Goal: Task Accomplishment & Management: Use online tool/utility

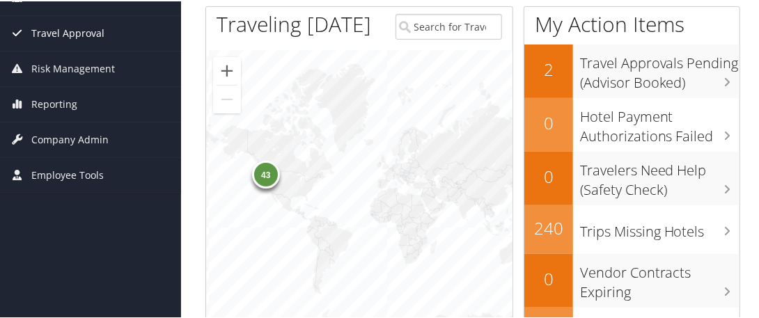
scroll to position [204, 0]
click at [97, 169] on span "Employee Tools" at bounding box center [67, 174] width 72 height 35
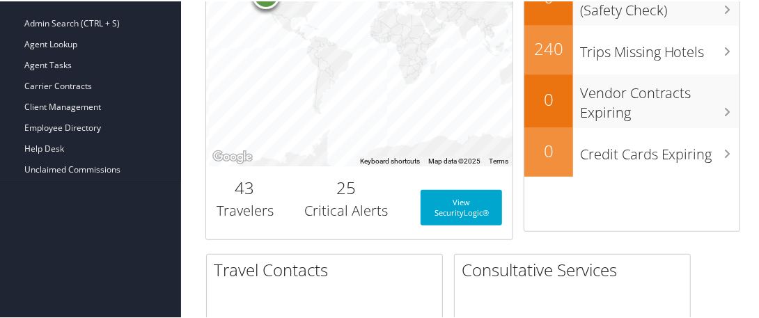
scroll to position [386, 0]
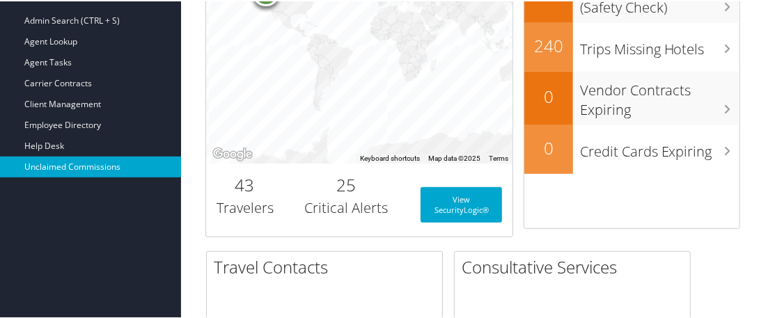
click at [103, 166] on link "Unclaimed Commissions" at bounding box center [90, 165] width 181 height 21
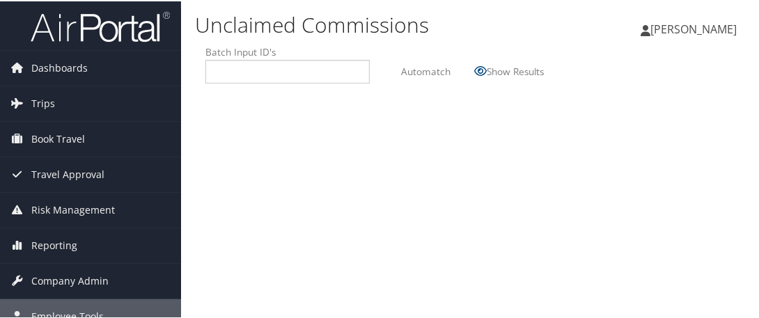
click at [335, 312] on div "Unclaimed Commissions [PERSON_NAME] [PERSON_NAME] My Settings Travel Agency Con…" at bounding box center [472, 159] width 583 height 318
click at [248, 71] on input "text" at bounding box center [286, 70] width 144 height 14
type input "2509025"
click at [424, 67] on label "Automatch" at bounding box center [425, 70] width 49 height 26
type input "2509025"
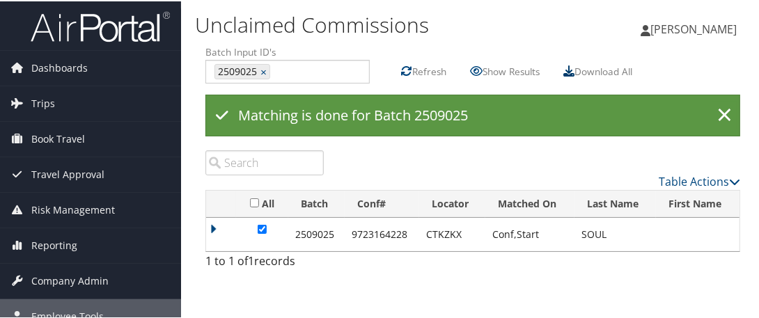
click at [573, 75] on icon at bounding box center [568, 69] width 11 height 11
